Goal: Transaction & Acquisition: Purchase product/service

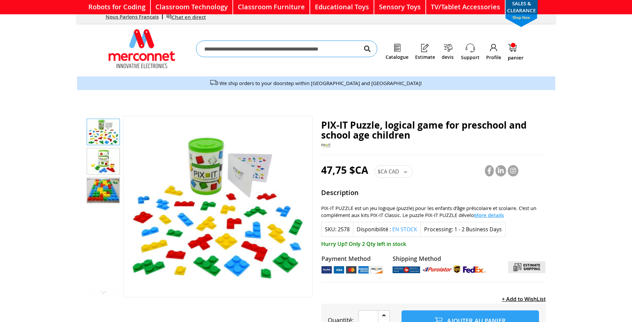
scroll to position [210, 0]
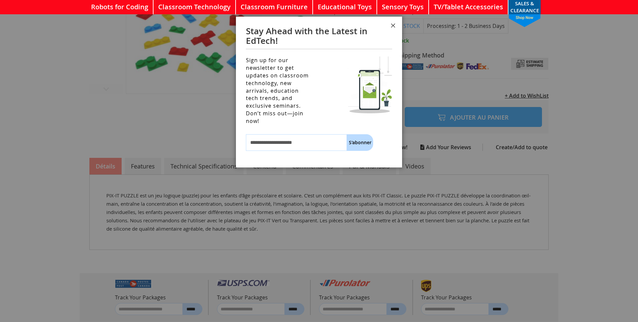
click at [391, 27] on button "Fermer" at bounding box center [393, 27] width 18 height 20
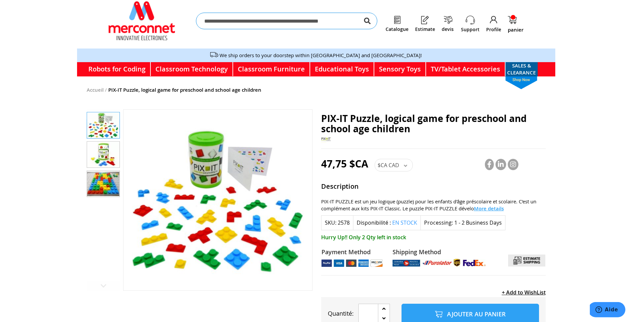
scroll to position [0, 0]
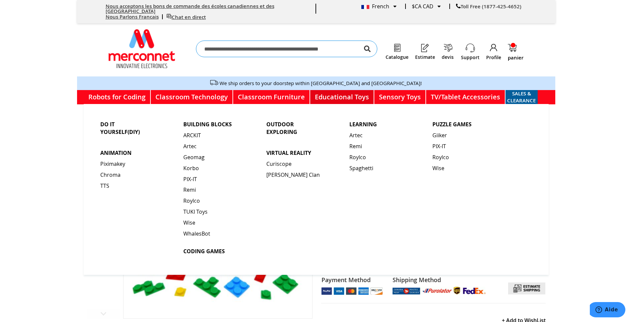
click at [338, 91] on link "Educational Toys" at bounding box center [342, 97] width 64 height 14
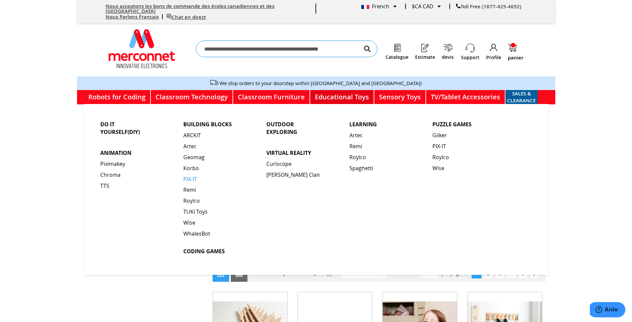
click at [187, 175] on span "PIX-IT" at bounding box center [190, 179] width 14 height 8
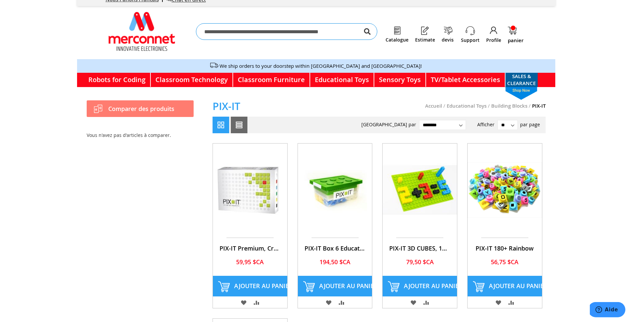
scroll to position [34, 0]
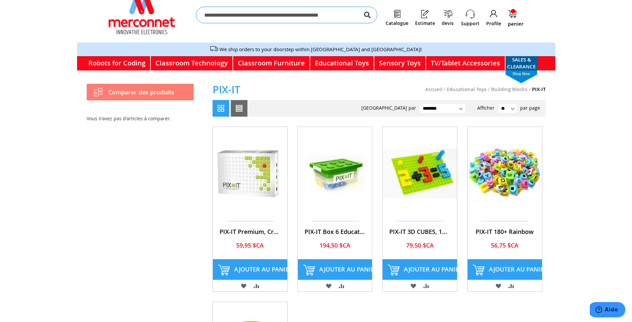
click at [403, 172] on img at bounding box center [420, 173] width 74 height 93
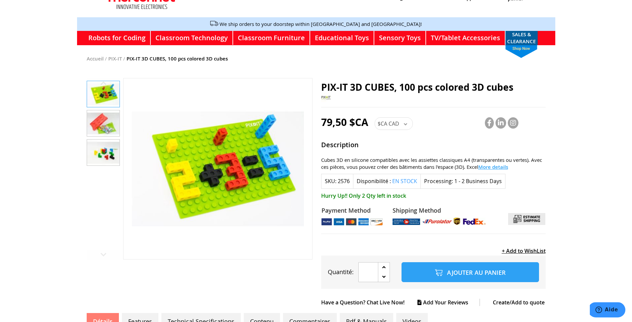
scroll to position [68, 0]
